Goal: Find contact information: Find contact information

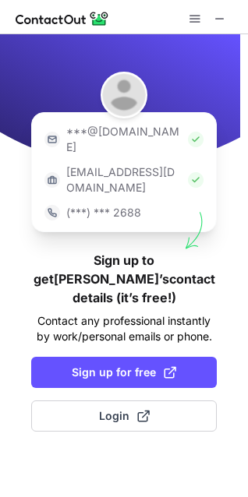
click at [220, 8] on div at bounding box center [124, 17] width 248 height 34
click at [220, 12] on span at bounding box center [220, 18] width 12 height 12
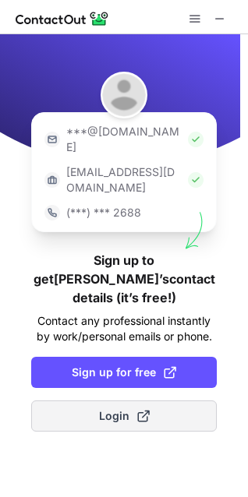
click at [112, 401] on button "Login" at bounding box center [123, 416] width 185 height 31
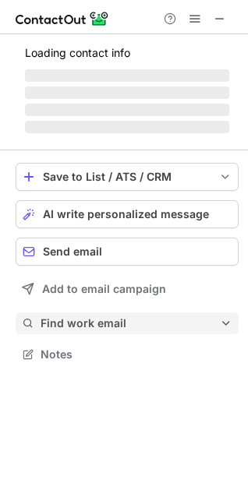
scroll to position [325, 248]
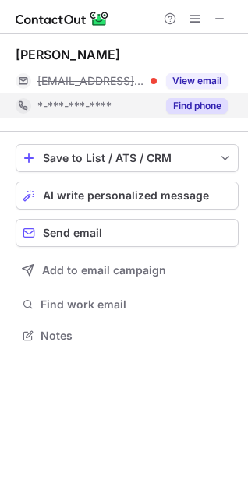
click at [178, 101] on button "Find phone" at bounding box center [197, 106] width 62 height 16
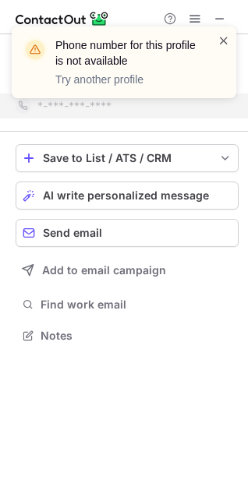
click at [219, 35] on span at bounding box center [223, 41] width 12 height 16
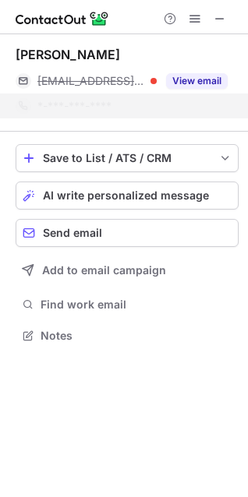
click at [221, 19] on div "Phone number for this profile is not available Try another profile" at bounding box center [123, 68] width 249 height 115
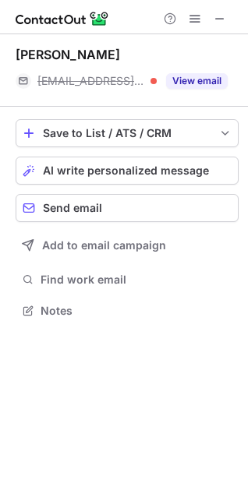
scroll to position [300, 248]
click at [214, 19] on span at bounding box center [220, 18] width 12 height 12
